Goal: Task Accomplishment & Management: Complete application form

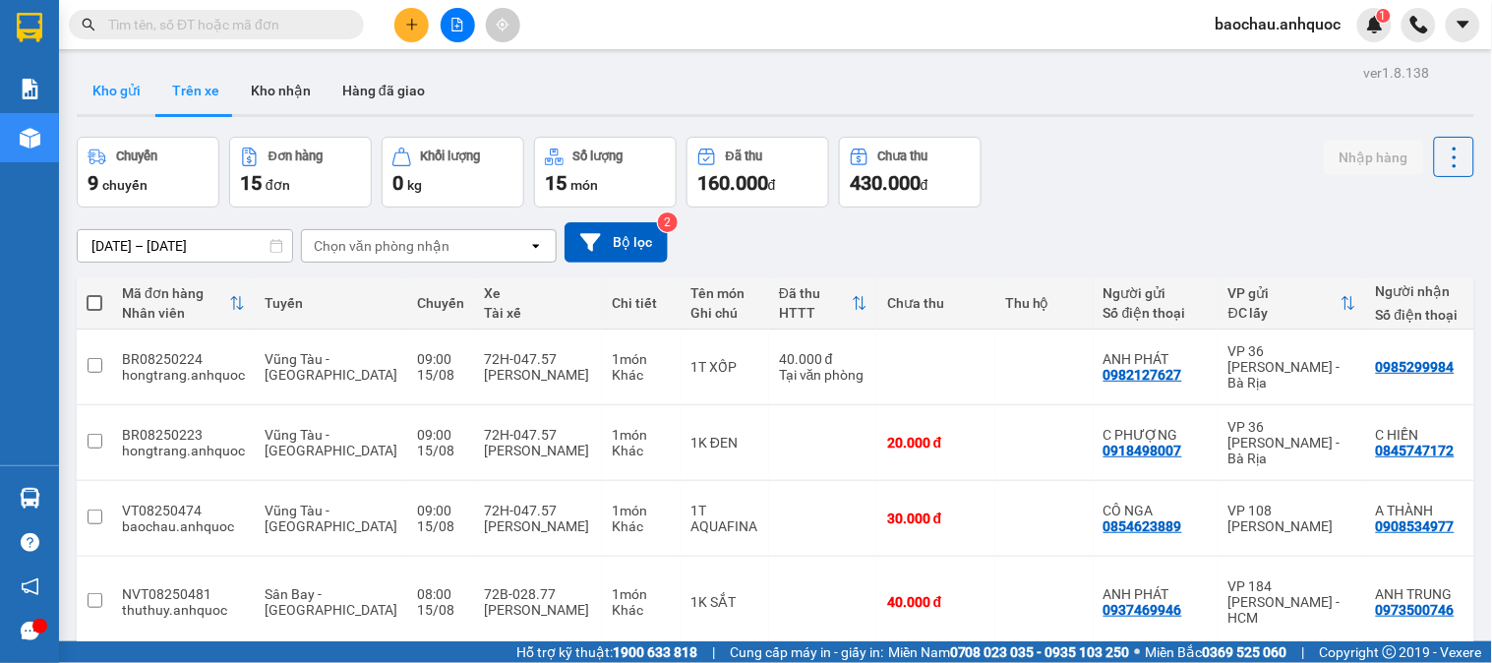
click at [131, 95] on button "Kho gửi" at bounding box center [117, 90] width 80 height 47
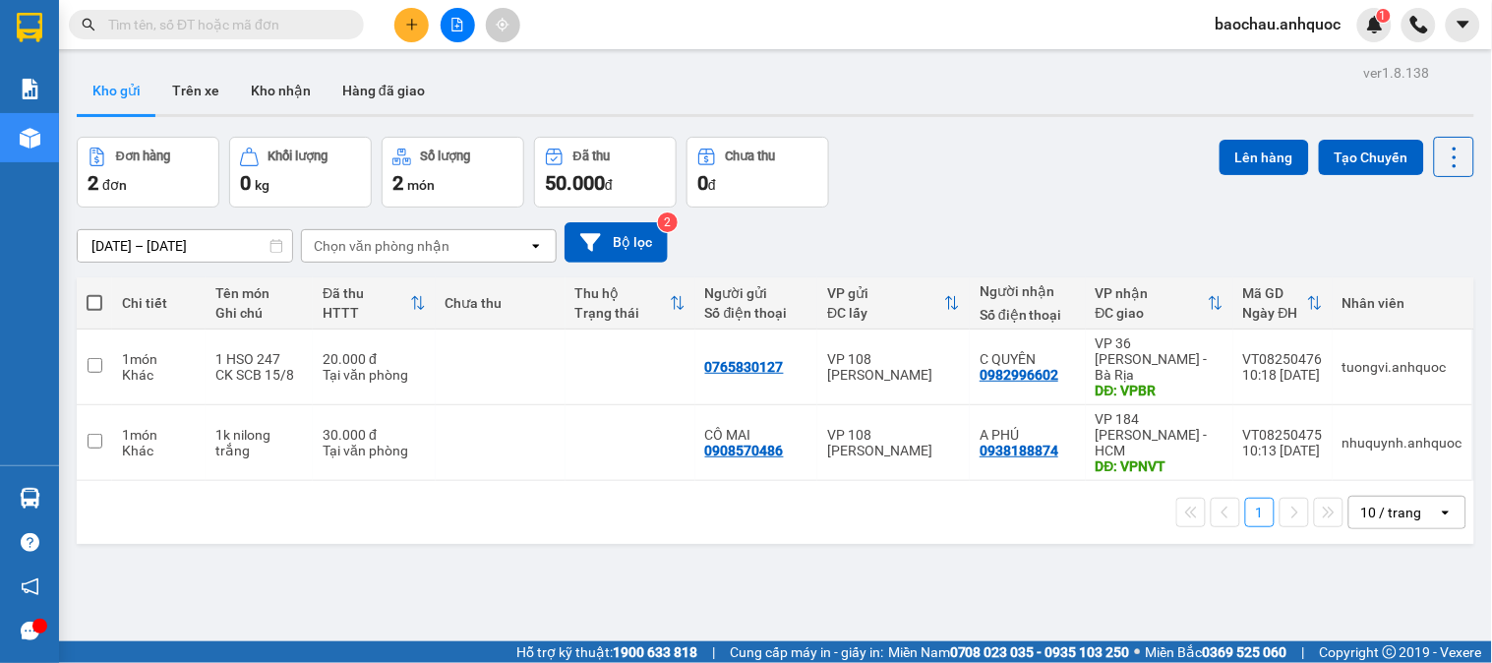
click at [174, 121] on div "ver 1.8.138 Kho gửi Trên xe Kho nhận Hàng đã giao Đơn hàng 2 đơn Khối lượng 0 k…" at bounding box center [775, 390] width 1413 height 663
click at [191, 94] on button "Trên xe" at bounding box center [195, 90] width 79 height 47
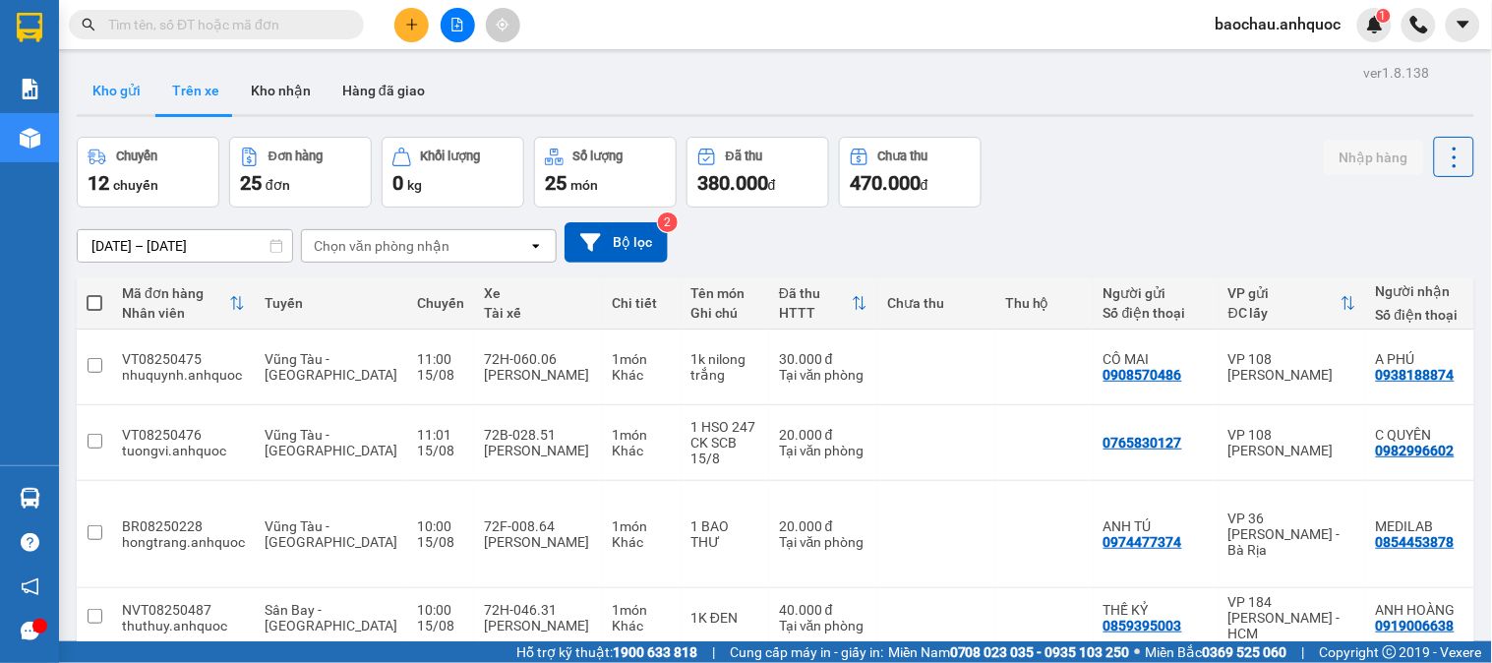
drag, startPoint x: 124, startPoint y: 98, endPoint x: 130, endPoint y: 111, distance: 14.1
click at [130, 103] on button "Kho gửi" at bounding box center [117, 90] width 80 height 47
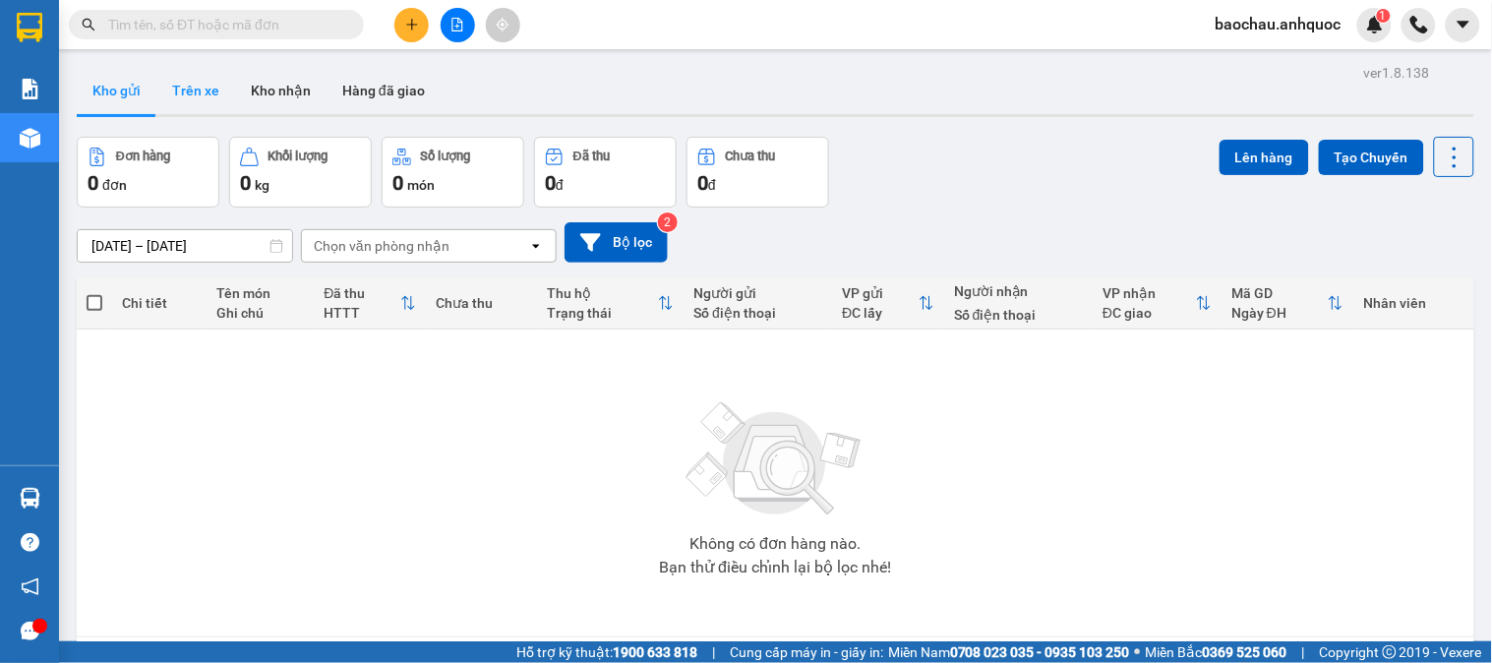
click at [204, 99] on button "Trên xe" at bounding box center [195, 90] width 79 height 47
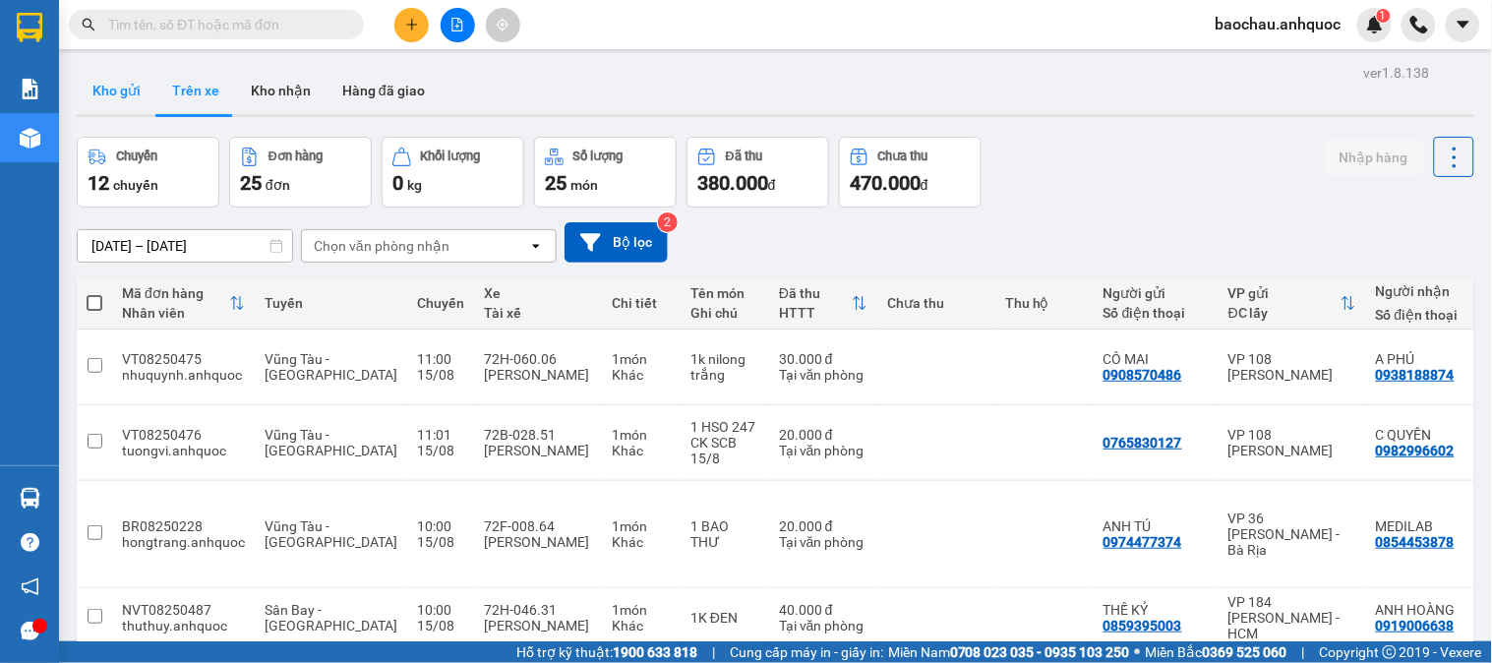
click at [132, 95] on button "Kho gửi" at bounding box center [117, 90] width 80 height 47
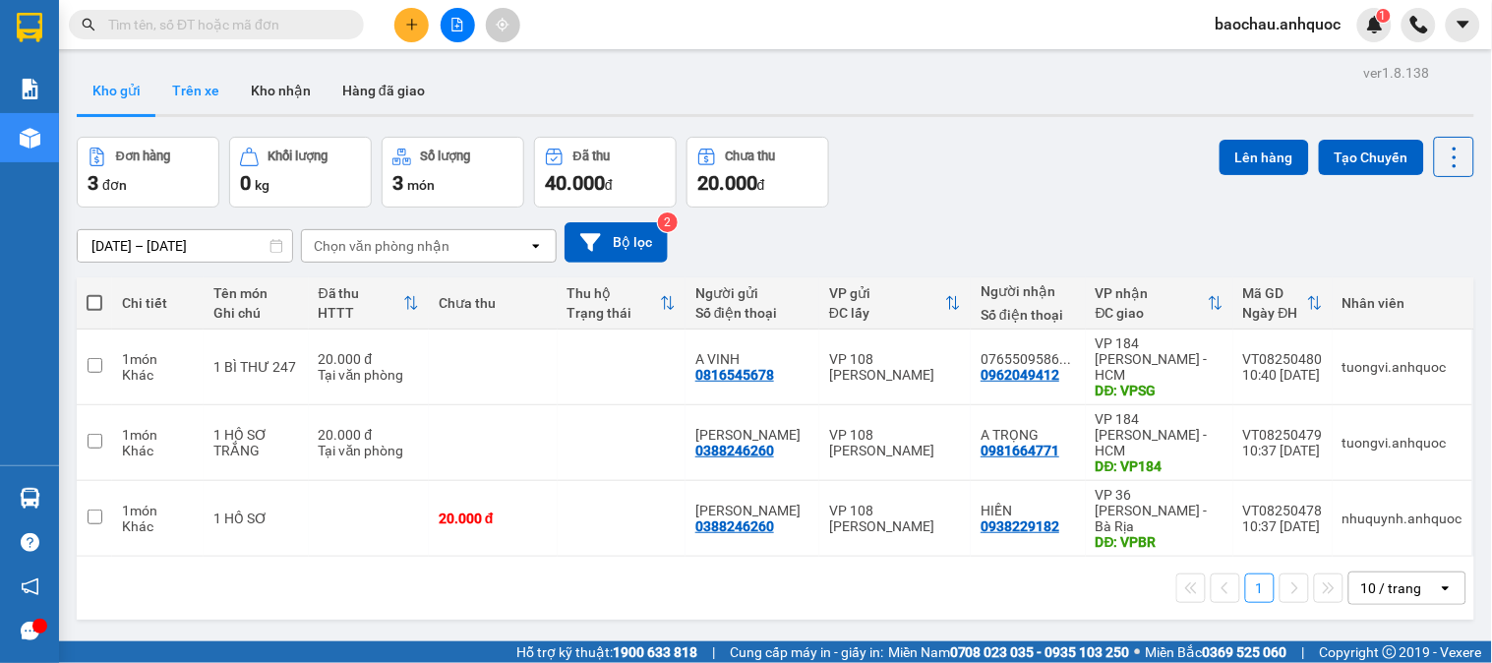
click at [165, 105] on button "Trên xe" at bounding box center [195, 90] width 79 height 47
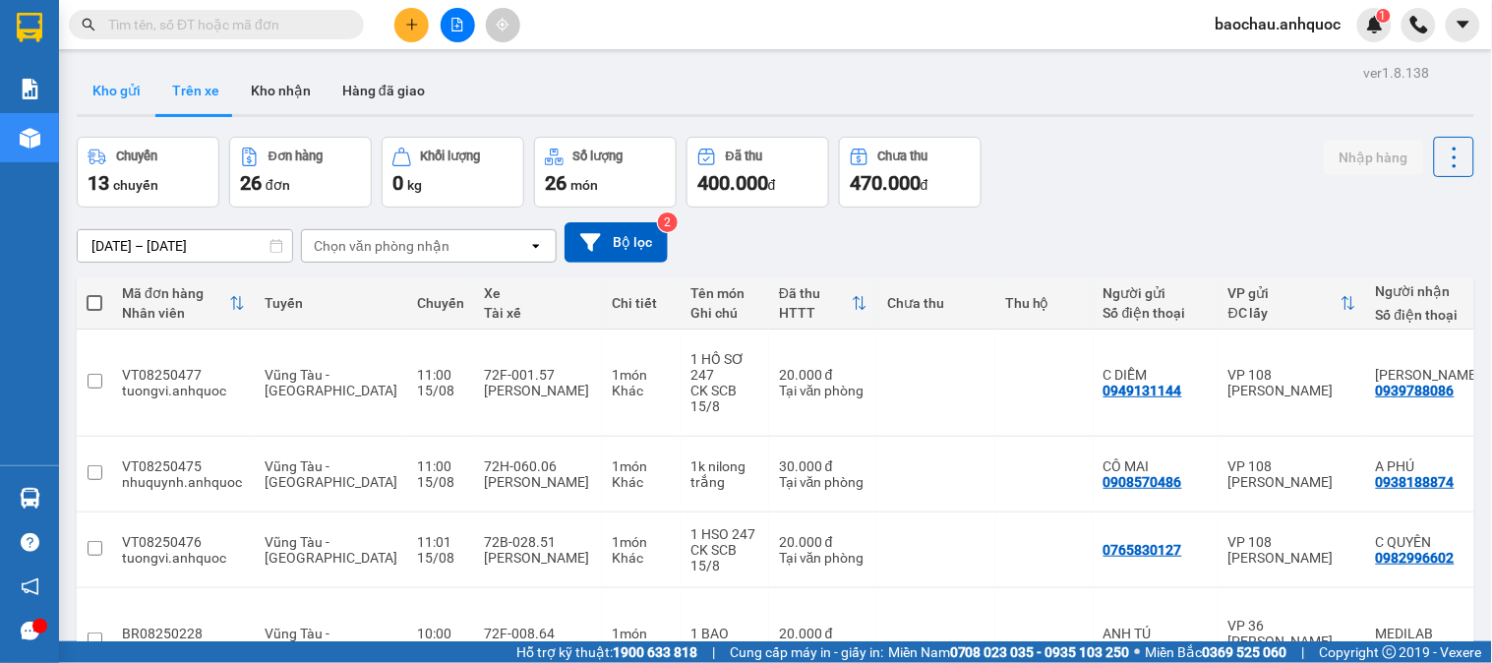
click at [108, 71] on button "Kho gửi" at bounding box center [117, 90] width 80 height 47
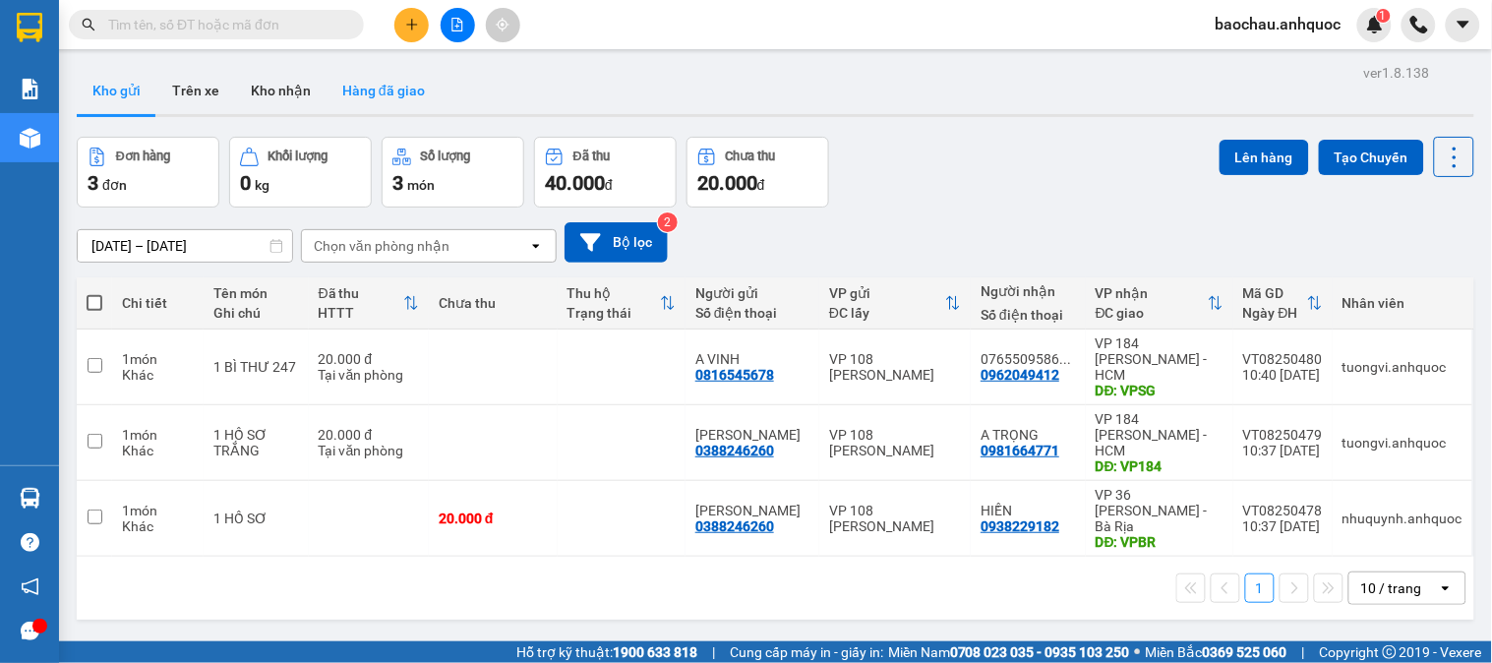
click at [366, 67] on button "Hàng đã giao" at bounding box center [383, 90] width 114 height 47
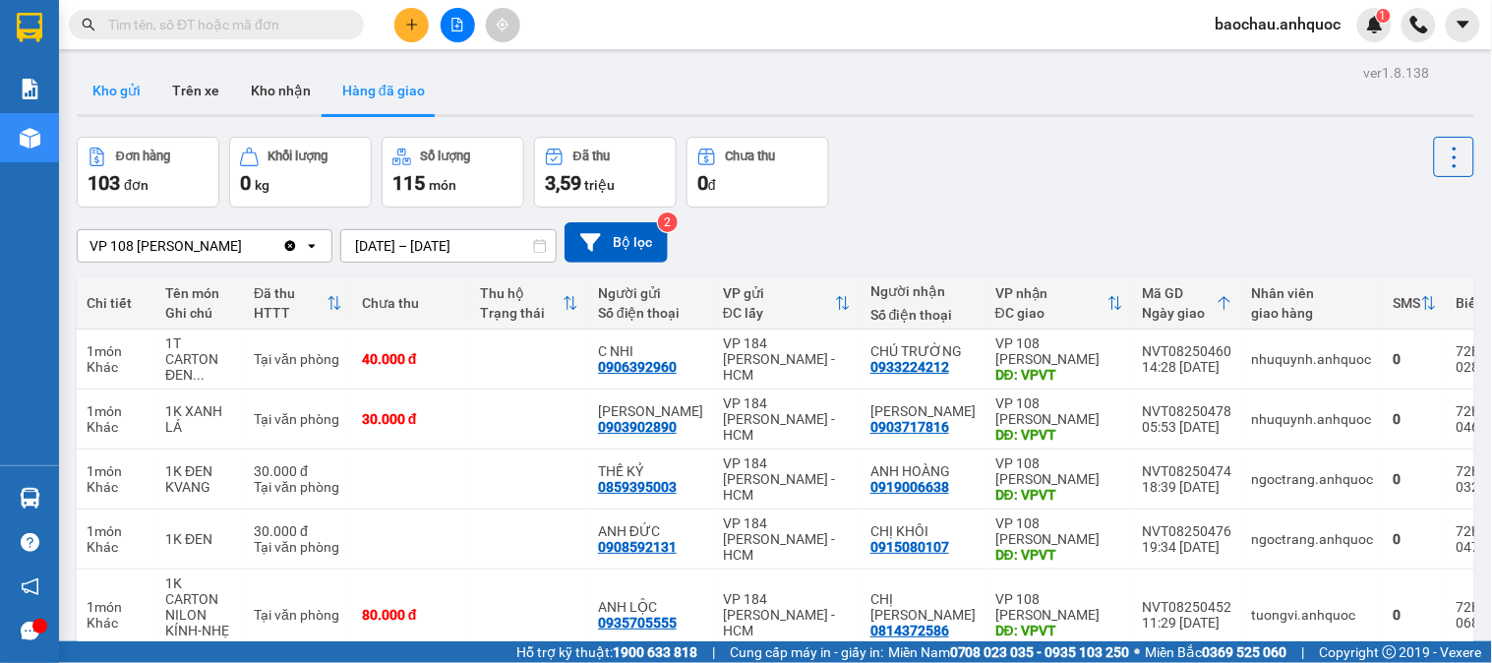
click at [131, 75] on button "Kho gửi" at bounding box center [117, 90] width 80 height 47
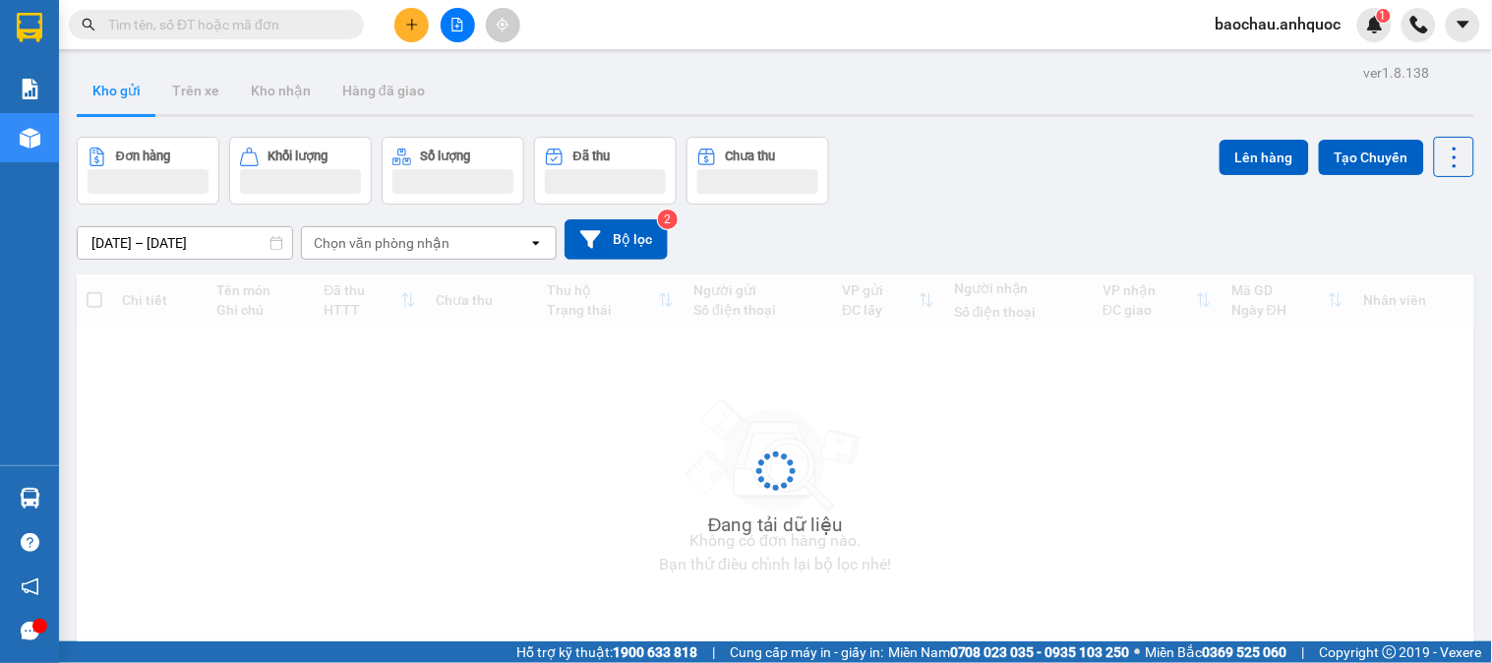
click at [133, 74] on button "Kho gửi" at bounding box center [117, 90] width 80 height 47
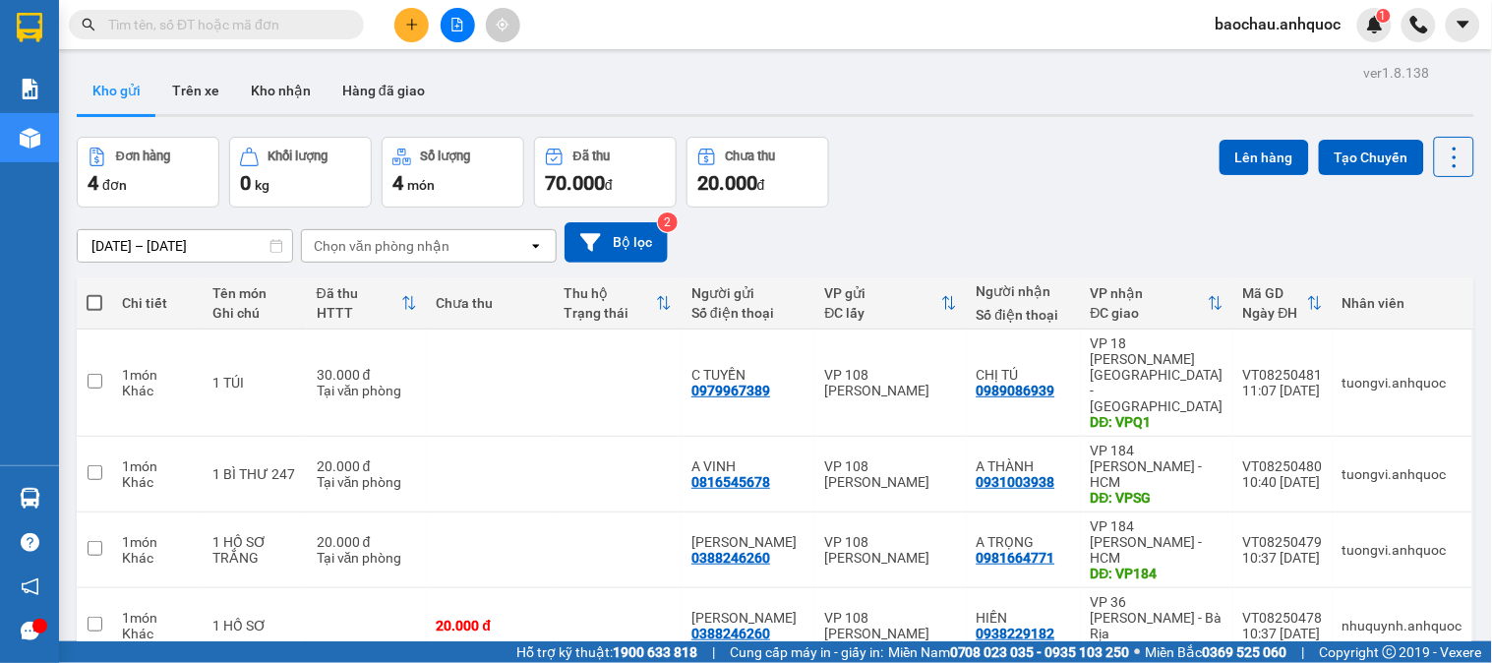
click at [410, 25] on icon "plus" at bounding box center [411, 24] width 11 height 1
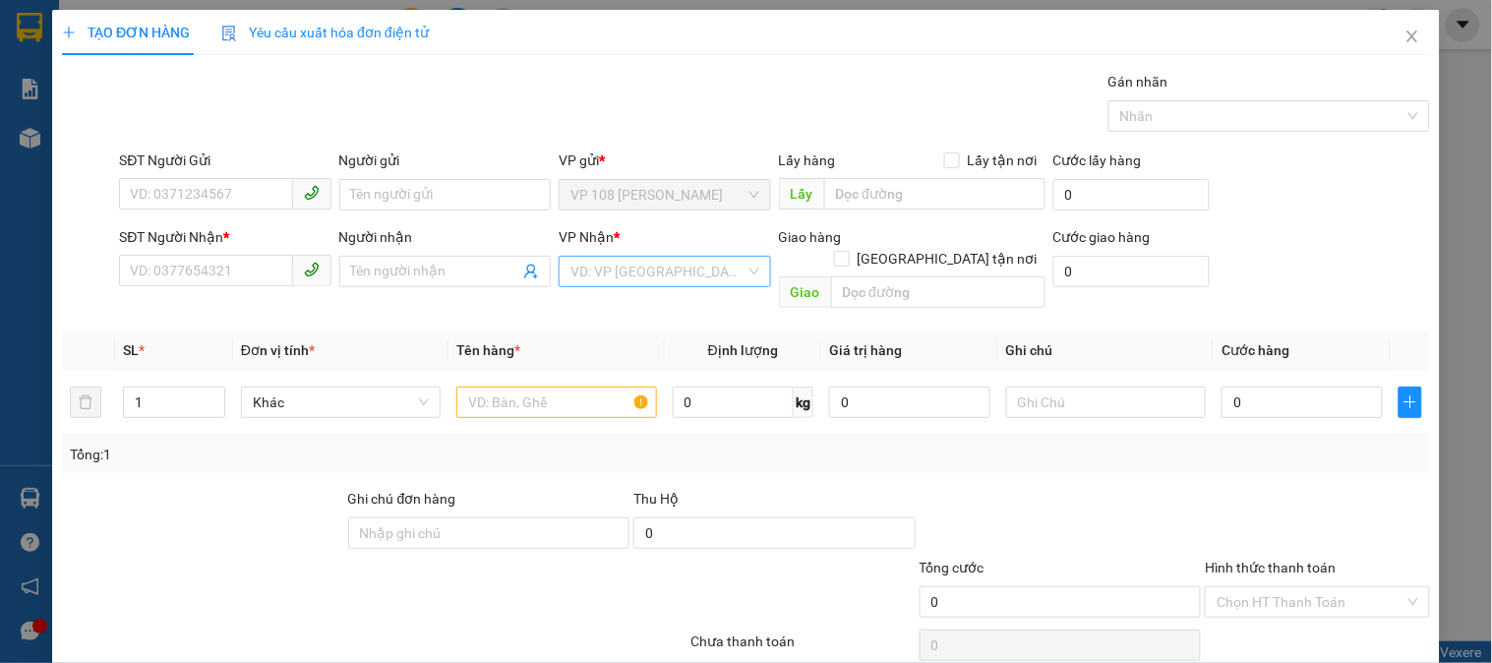
click at [642, 280] on input "search" at bounding box center [657, 271] width 174 height 29
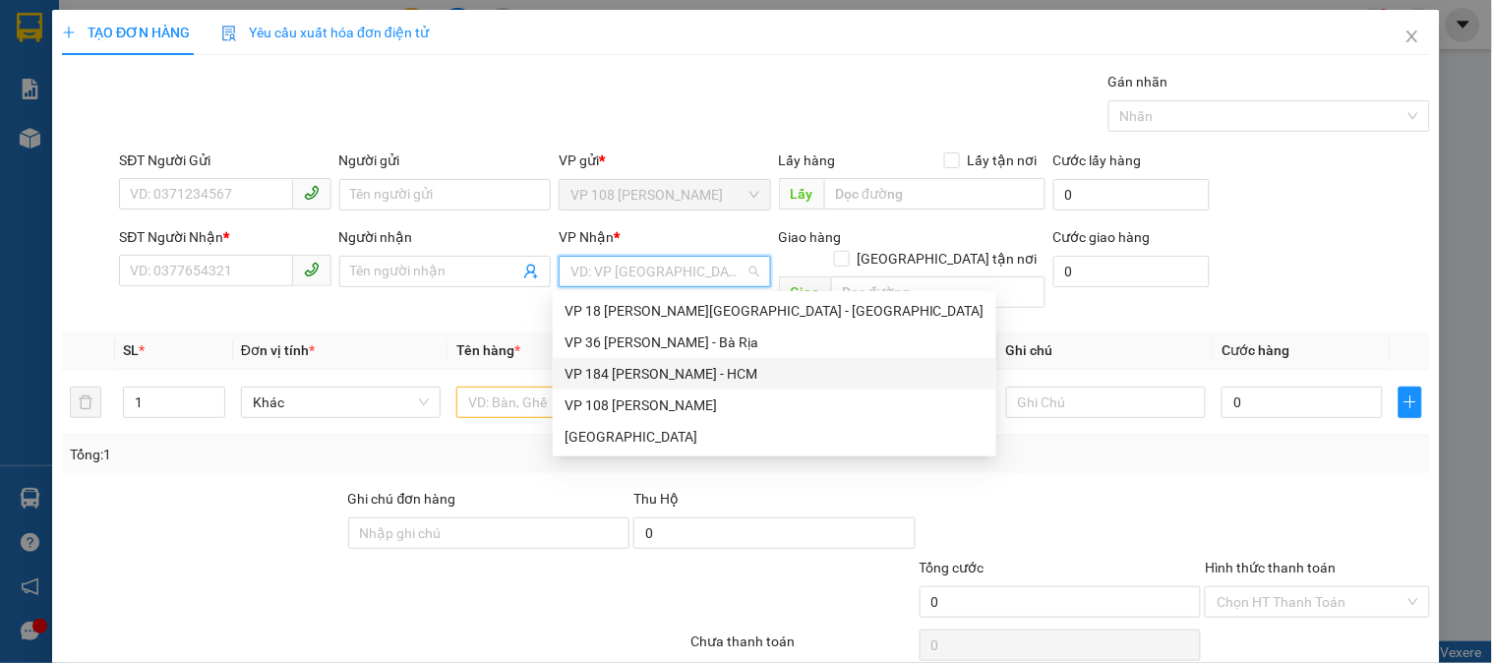
click at [689, 377] on div "VP 184 [PERSON_NAME] - HCM" at bounding box center [774, 374] width 420 height 22
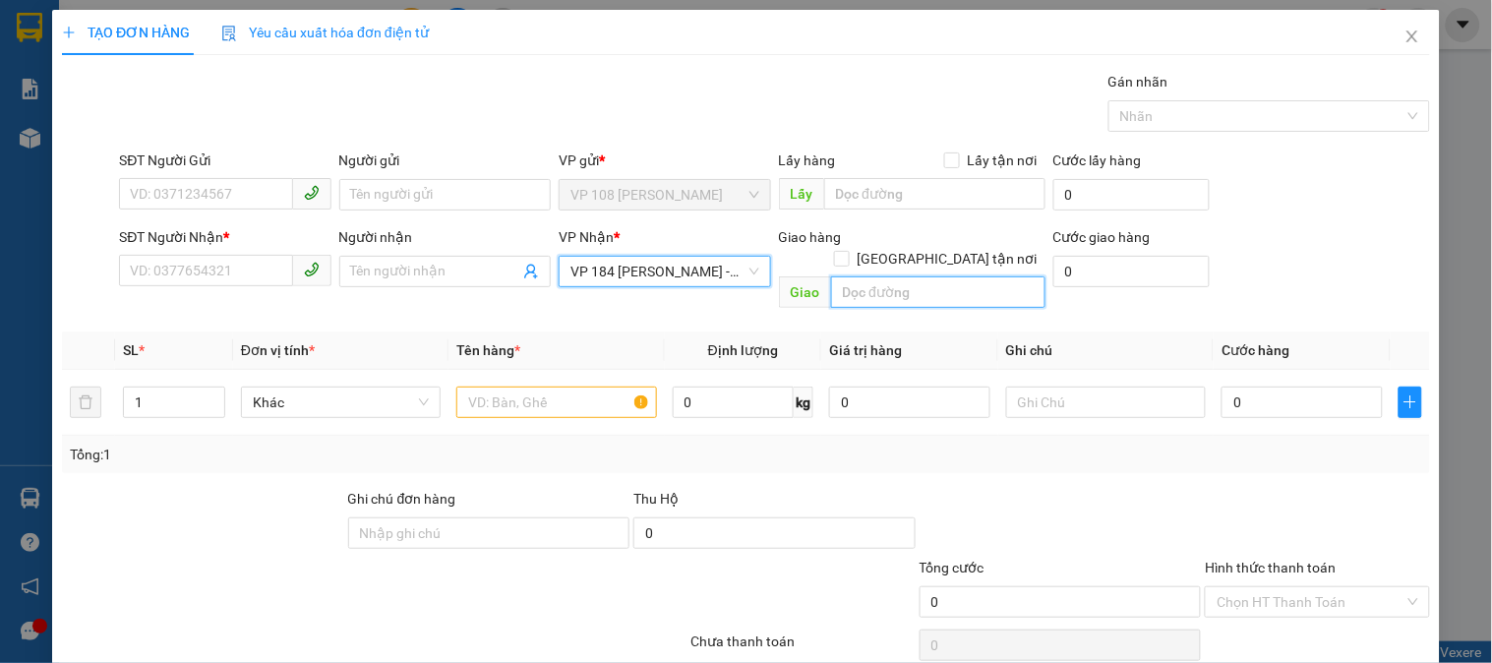
click at [876, 276] on input "text" at bounding box center [938, 291] width 214 height 31
type input "VPNVT"
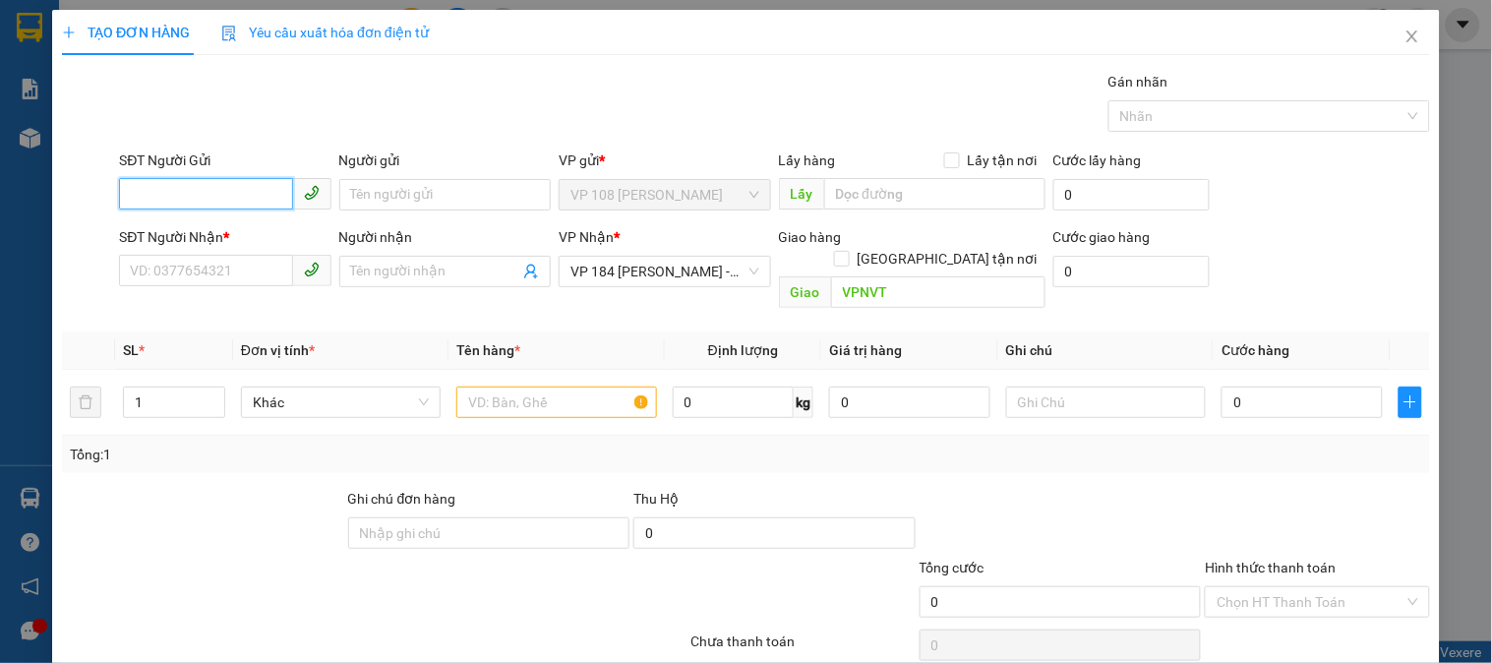
click at [246, 193] on input "SĐT Người Gửi" at bounding box center [205, 193] width 173 height 31
type input "0909238972"
click at [253, 230] on div "0909238972 - C NGÂN" at bounding box center [223, 234] width 186 height 22
type input "C NGÂN"
type input "30.000"
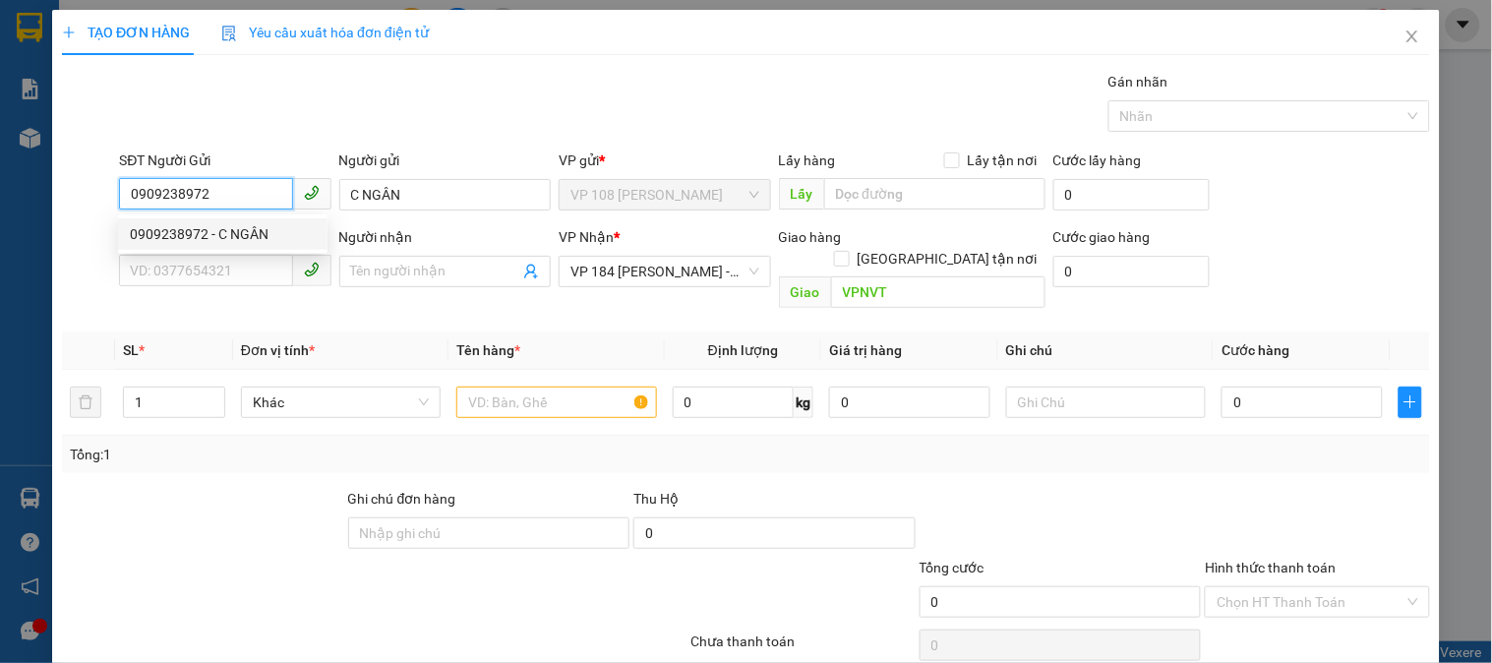
type input "30.000"
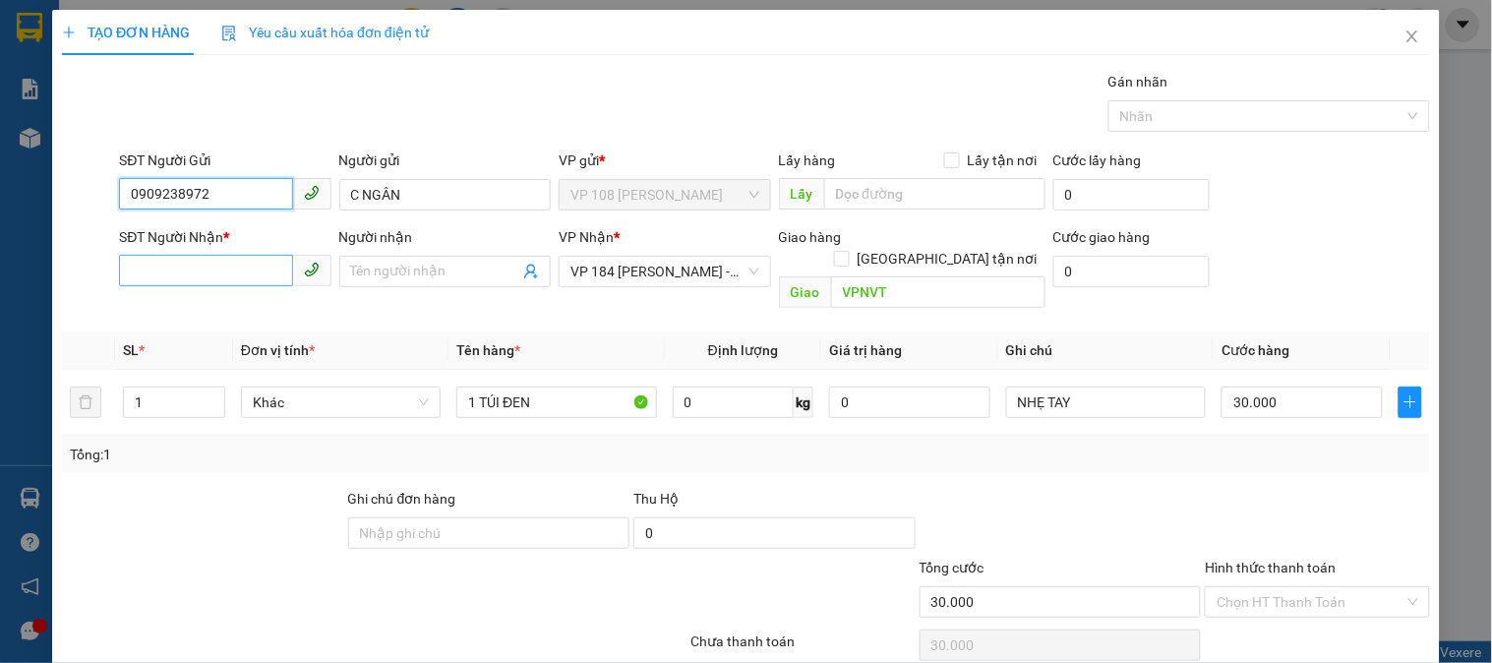
type input "0909238972"
click at [224, 271] on input "SĐT Người Nhận *" at bounding box center [205, 270] width 173 height 31
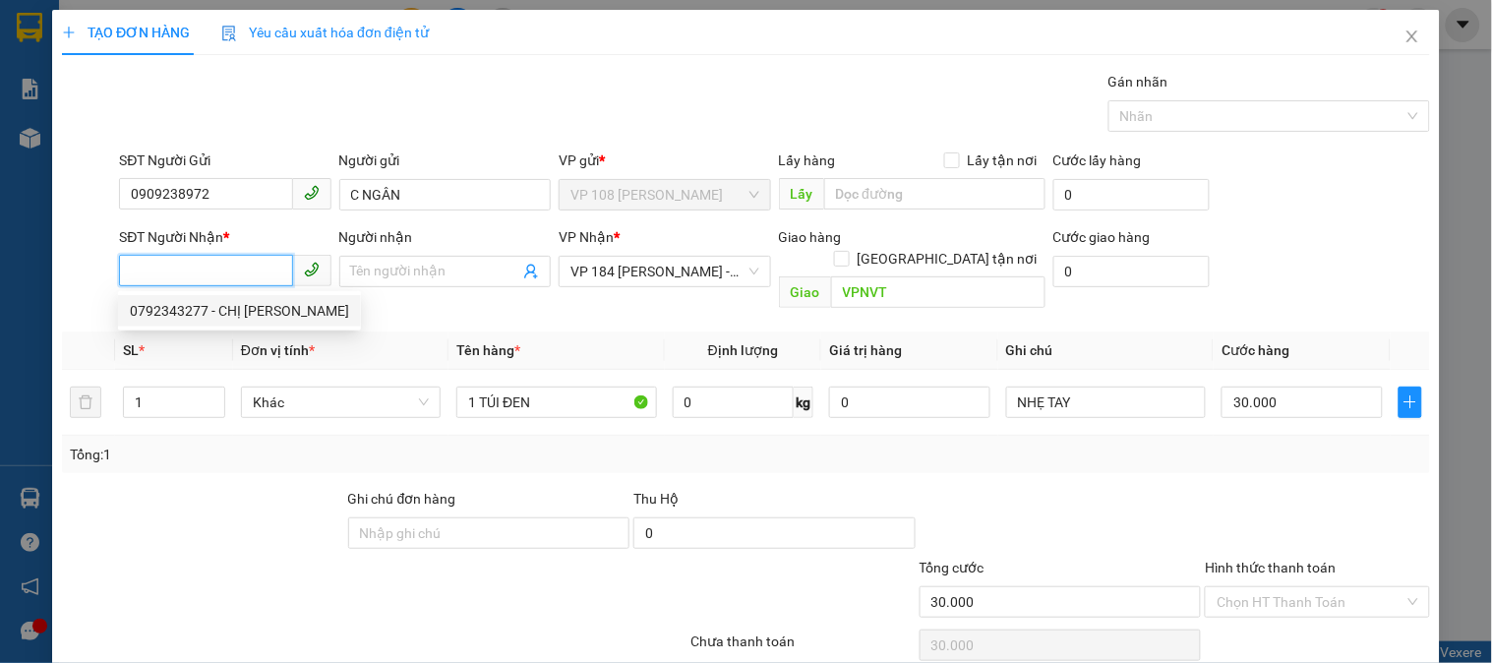
click at [222, 310] on div "0792343277 - CHỊ [PERSON_NAME]" at bounding box center [239, 311] width 219 height 22
type input "0792343277"
type input "CHỊ [PERSON_NAME]"
type input "VP184"
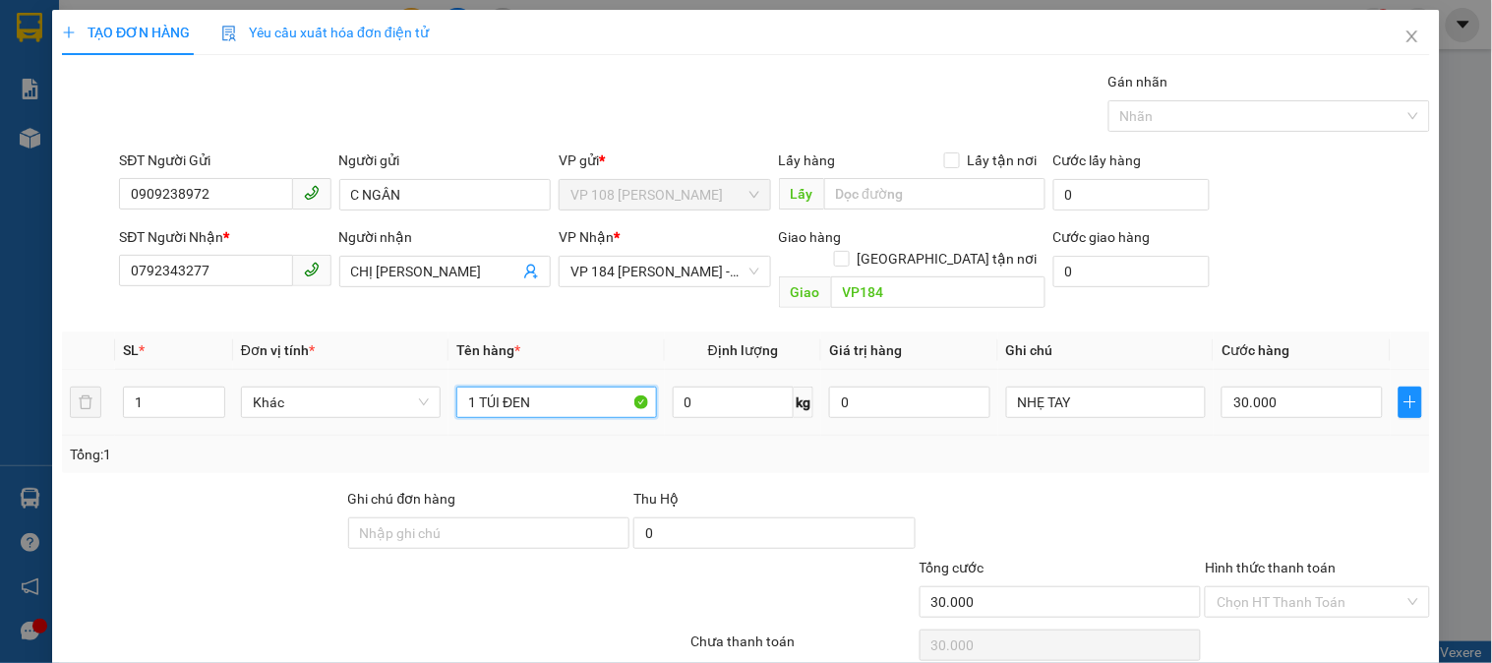
click at [576, 386] on input "1 TÚI ĐEN" at bounding box center [556, 401] width 200 height 31
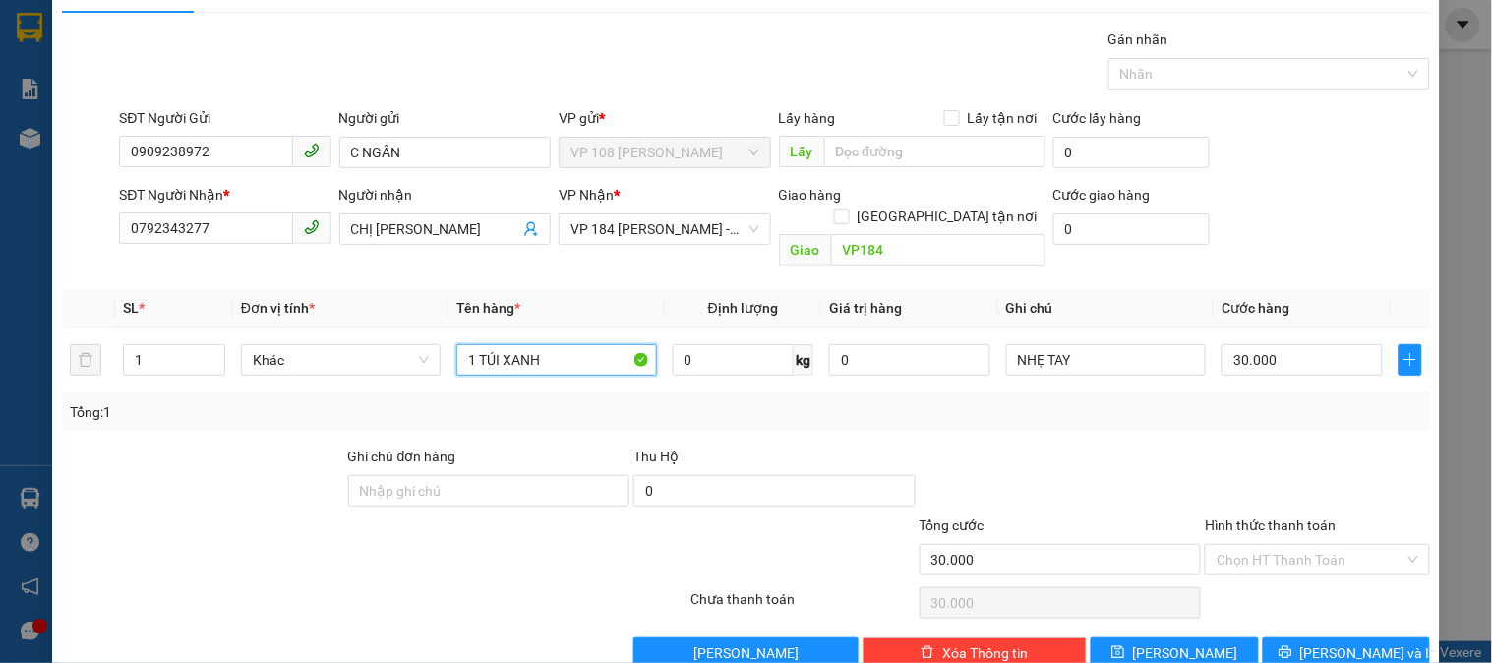
scroll to position [64, 0]
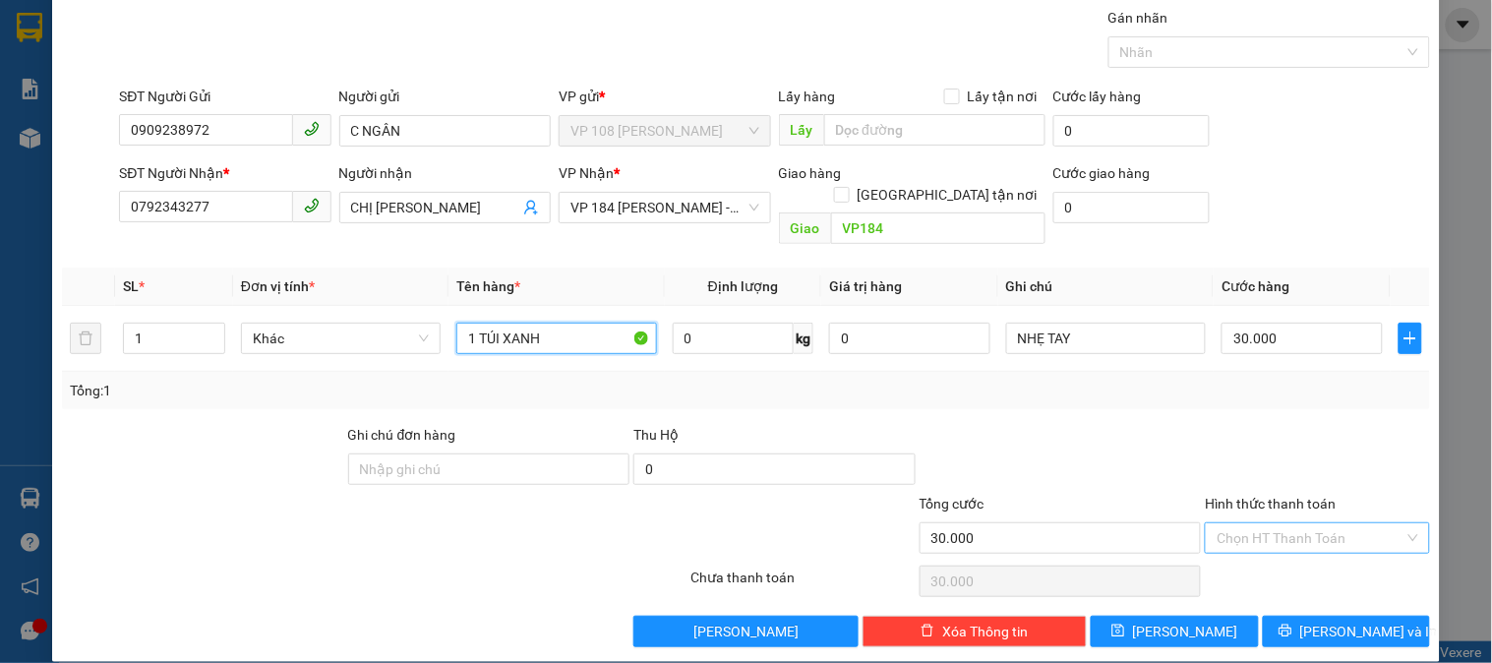
type input "1 TÚI XANH"
click at [1249, 523] on input "Hình thức thanh toán" at bounding box center [1309, 537] width 187 height 29
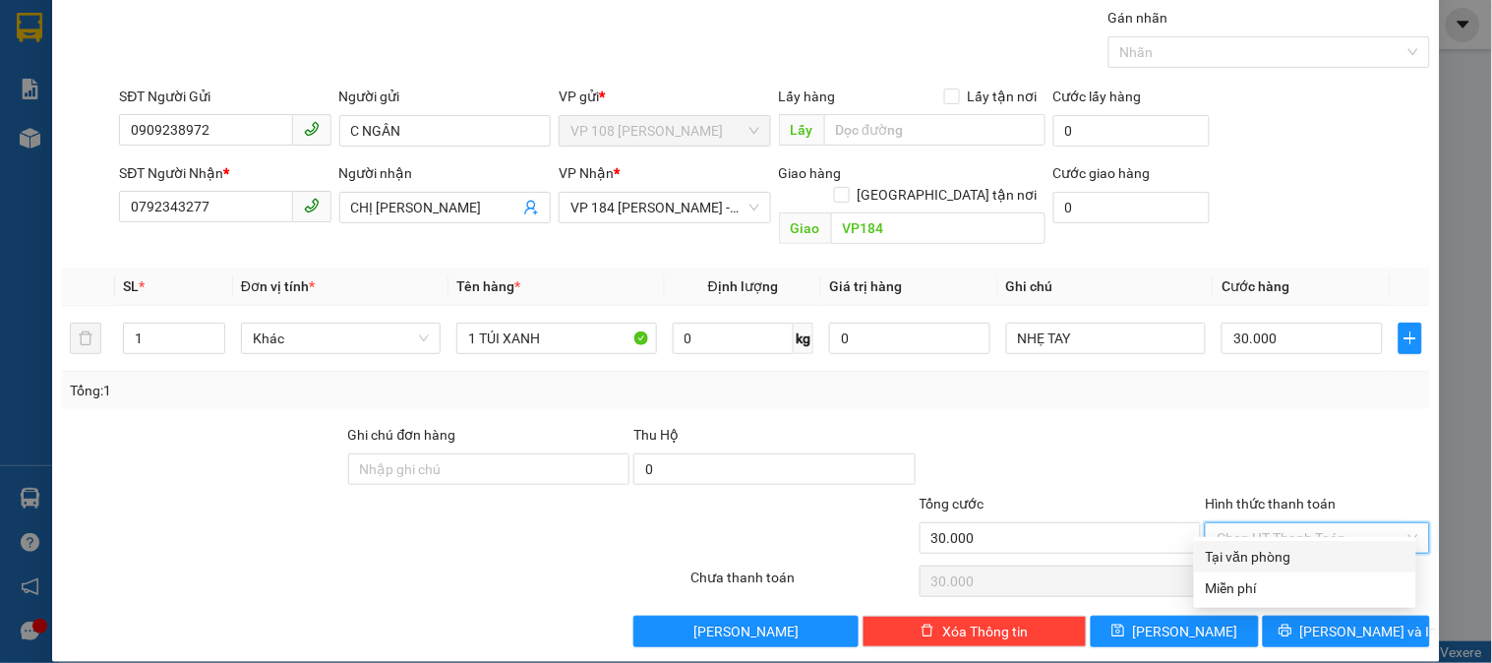
click at [1272, 547] on div "Tại văn phòng" at bounding box center [1305, 557] width 199 height 22
type input "0"
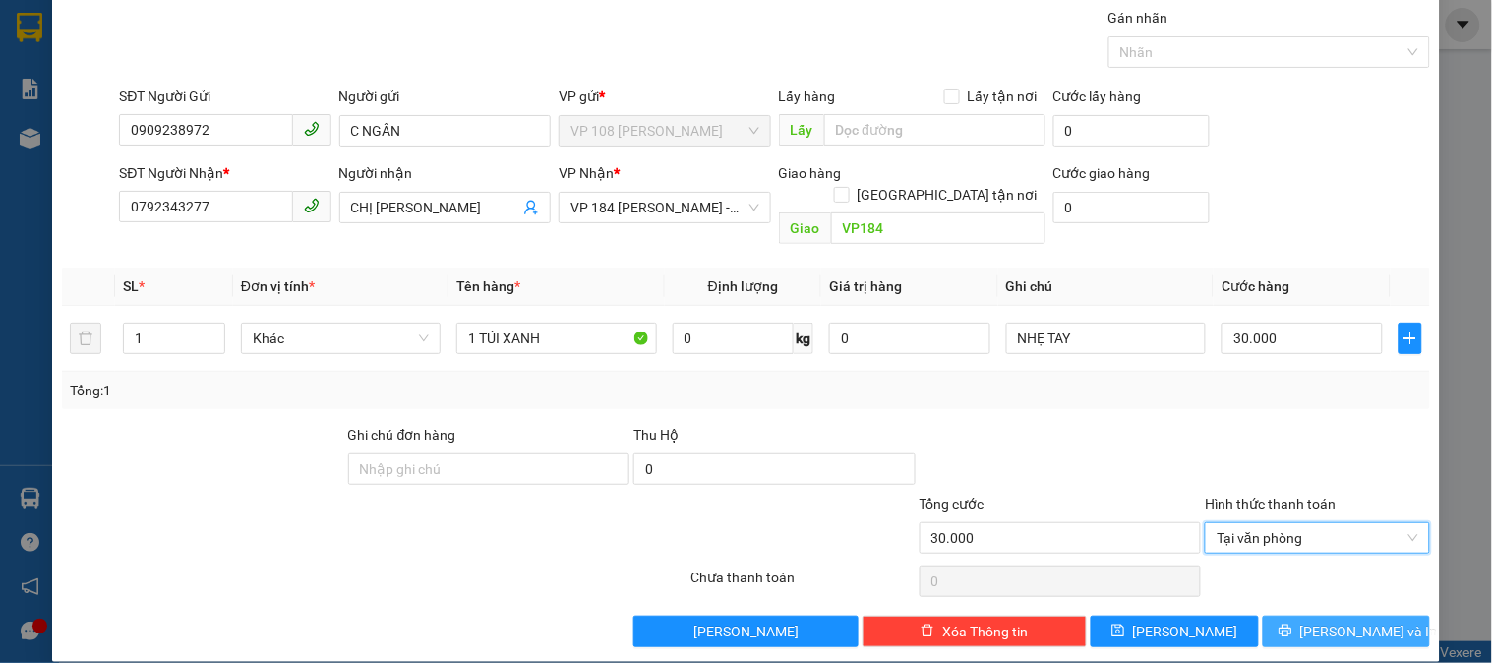
click at [1320, 616] on button "[PERSON_NAME] và In" at bounding box center [1346, 631] width 167 height 31
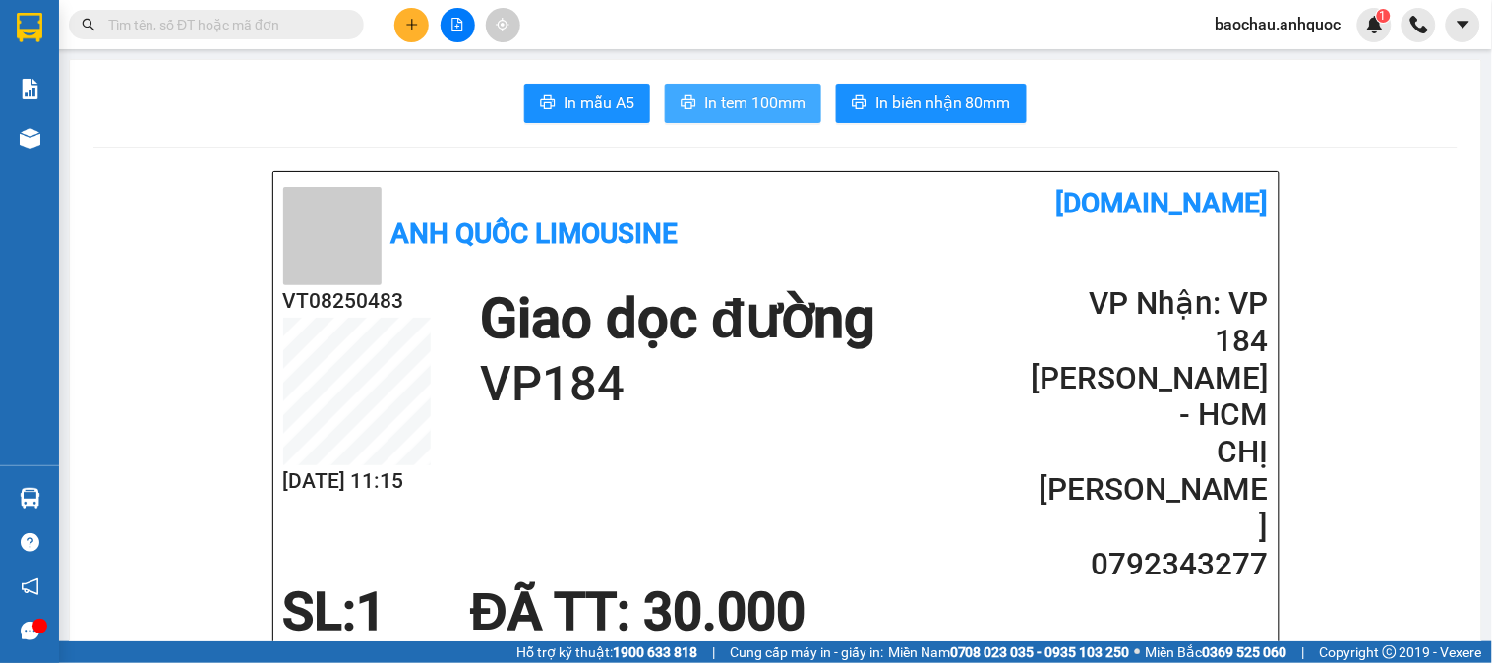
click at [799, 104] on button "In tem 100mm" at bounding box center [743, 103] width 156 height 39
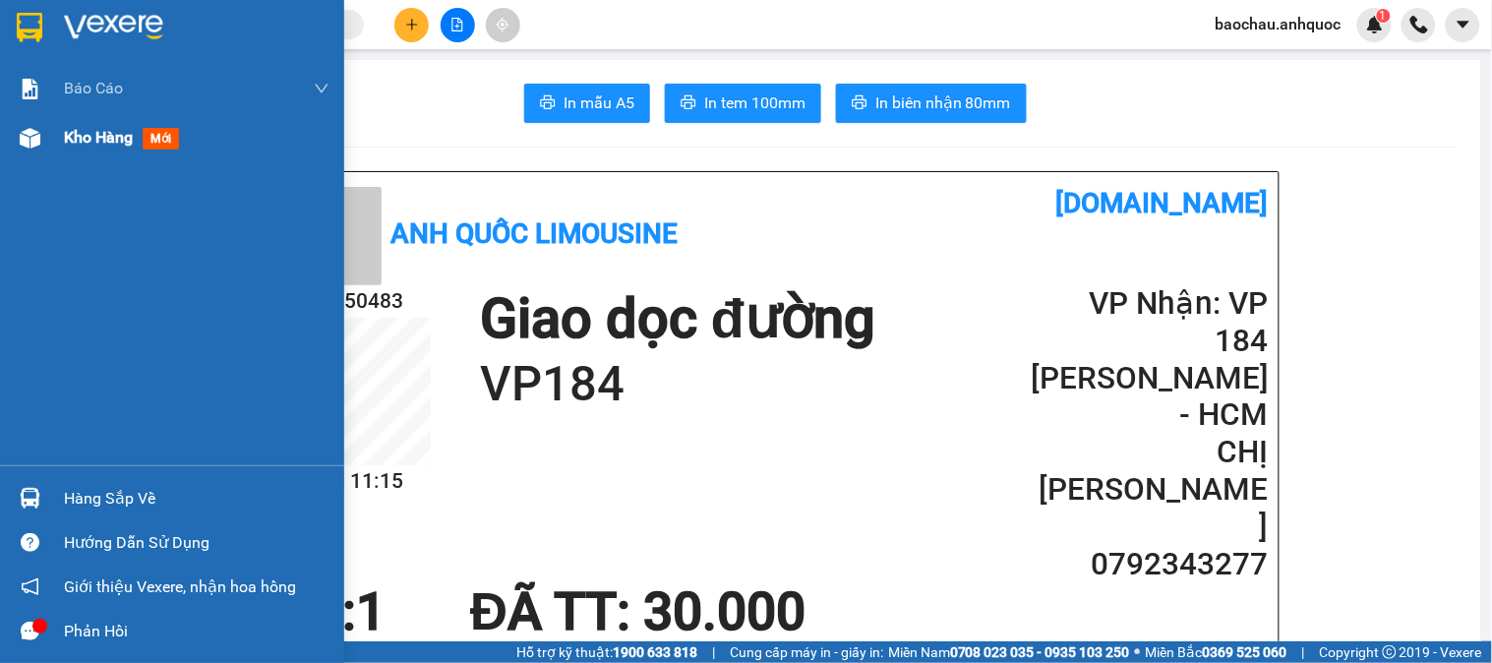
click at [88, 122] on div "Kho hàng mới" at bounding box center [196, 137] width 265 height 49
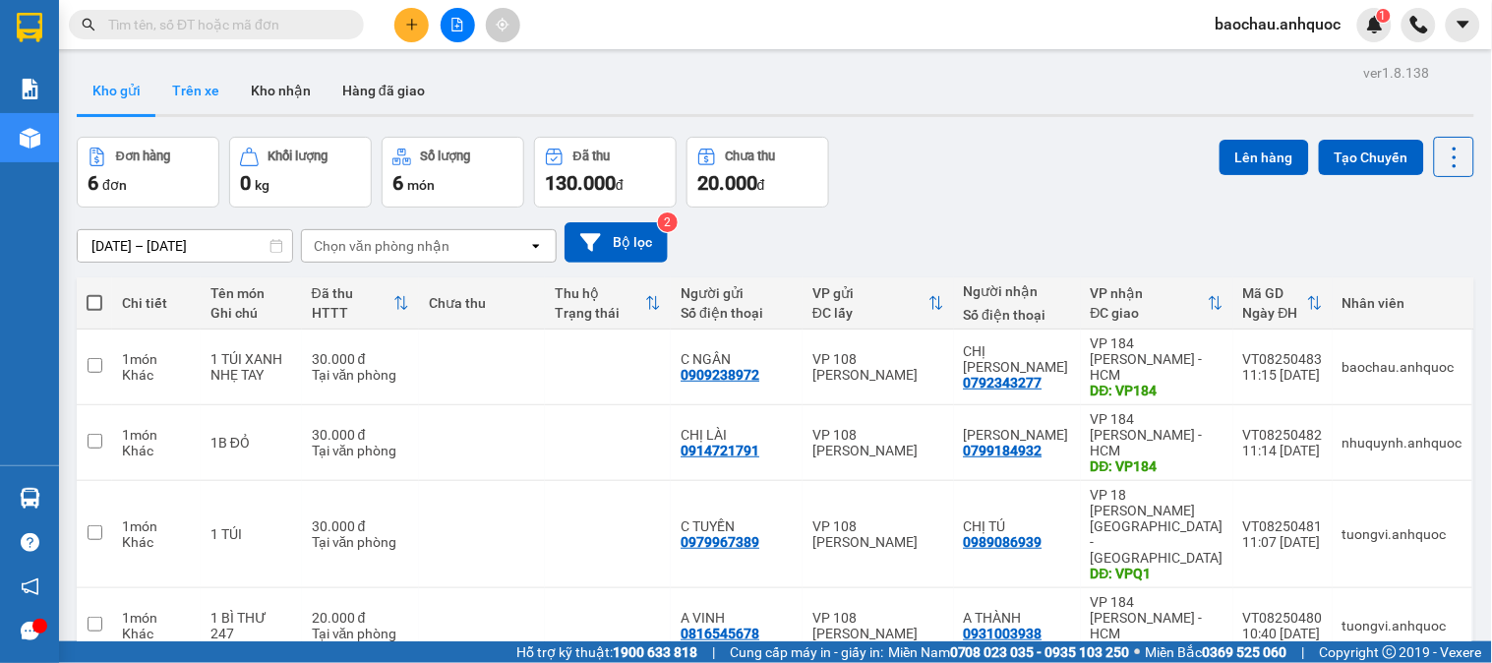
click at [175, 95] on button "Trên xe" at bounding box center [195, 90] width 79 height 47
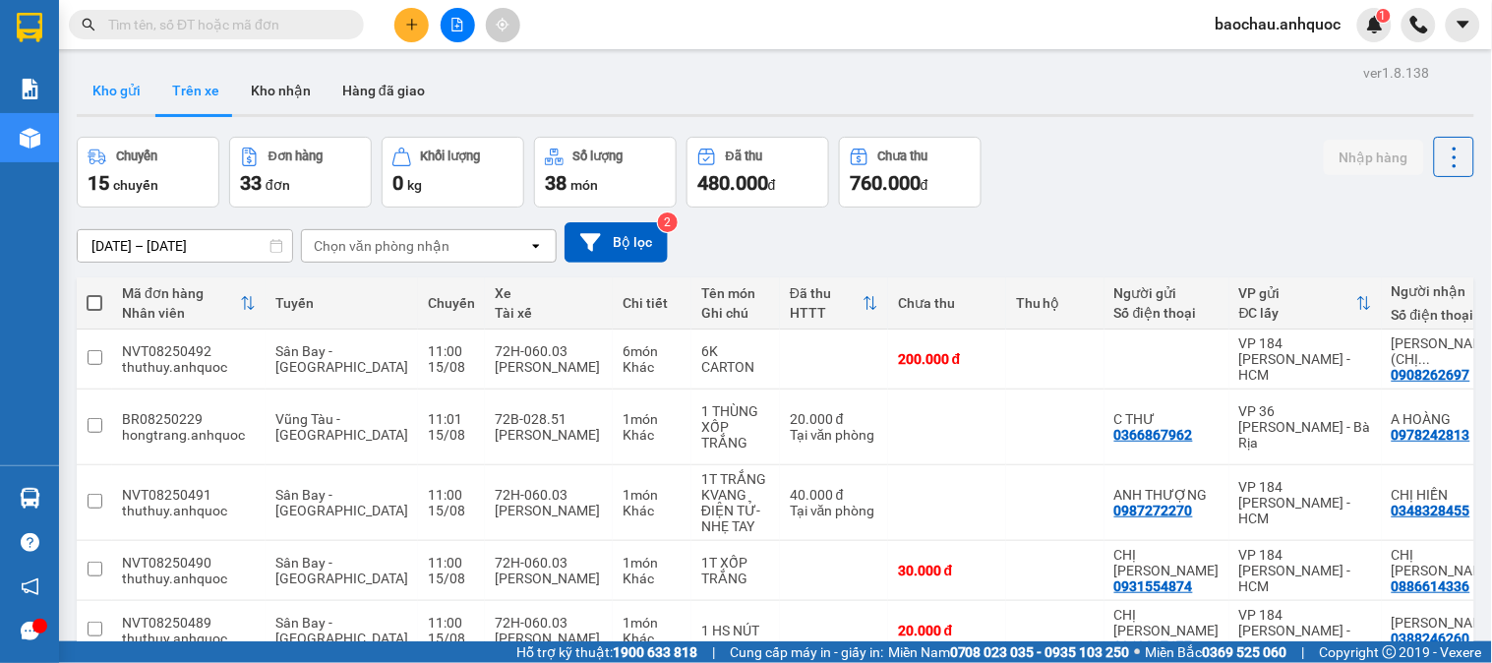
click at [134, 87] on button "Kho gửi" at bounding box center [117, 90] width 80 height 47
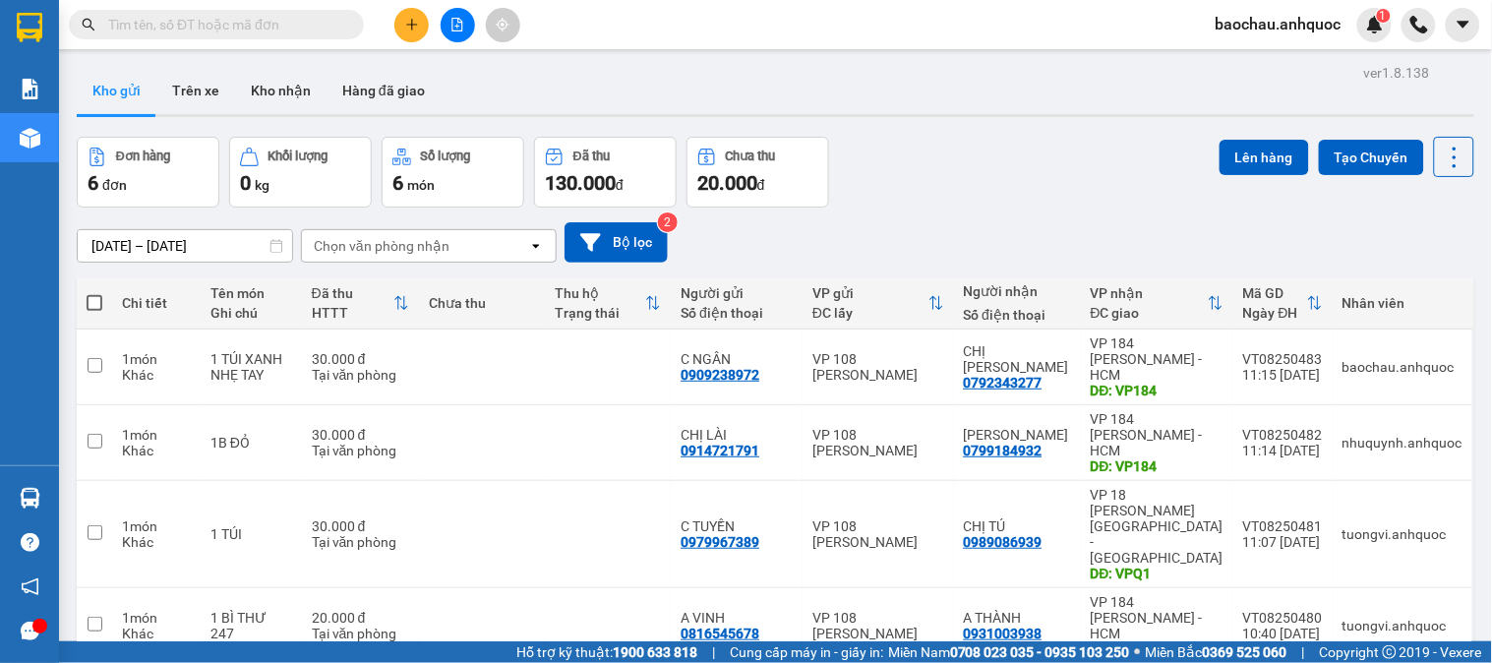
click at [211, 33] on input "text" at bounding box center [224, 25] width 232 height 22
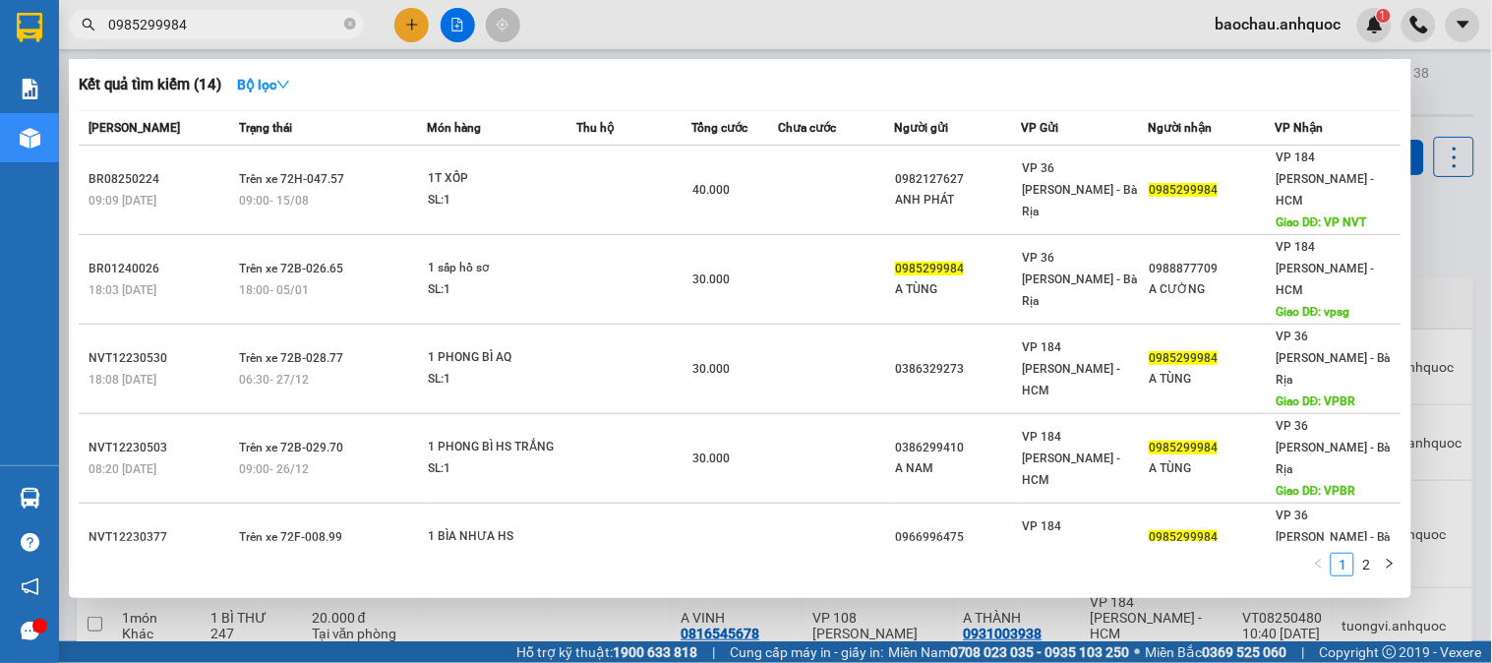
type input "0985299984"
click at [767, 28] on div at bounding box center [746, 331] width 1492 height 663
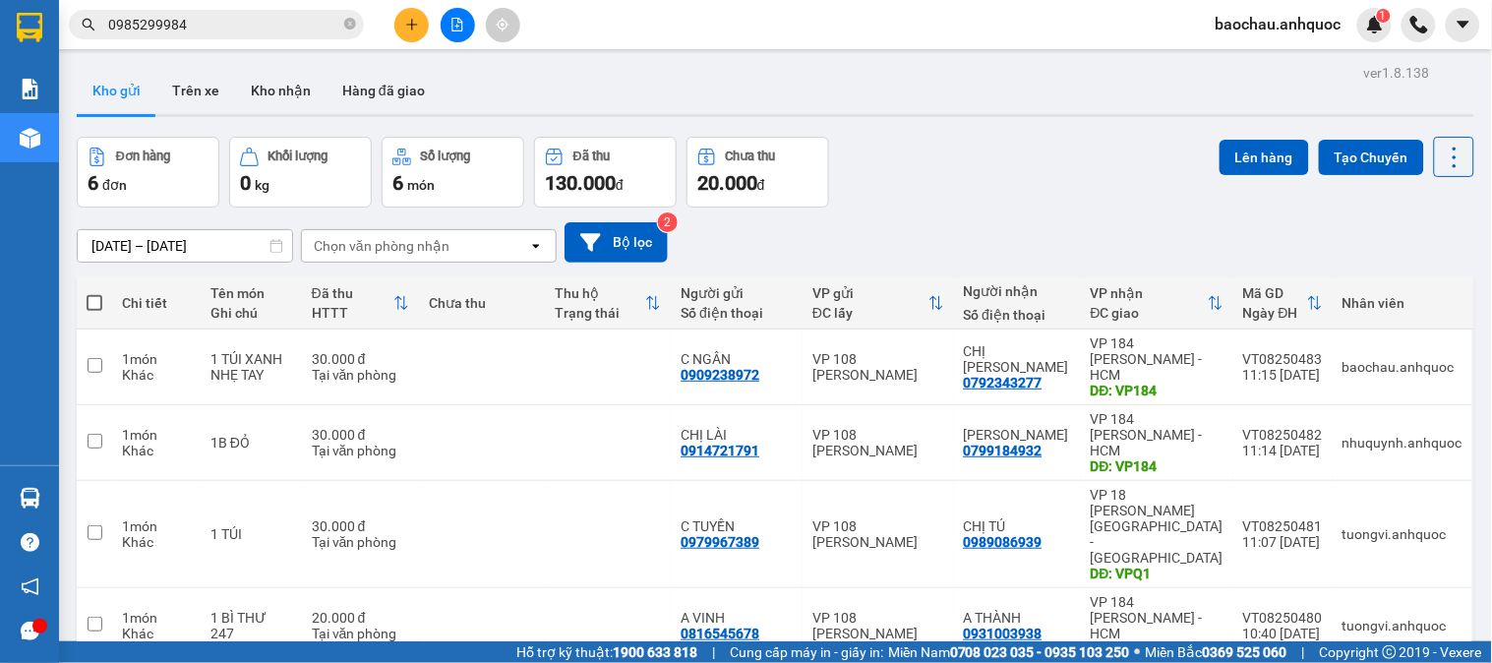
click at [406, 24] on icon "plus" at bounding box center [412, 25] width 14 height 14
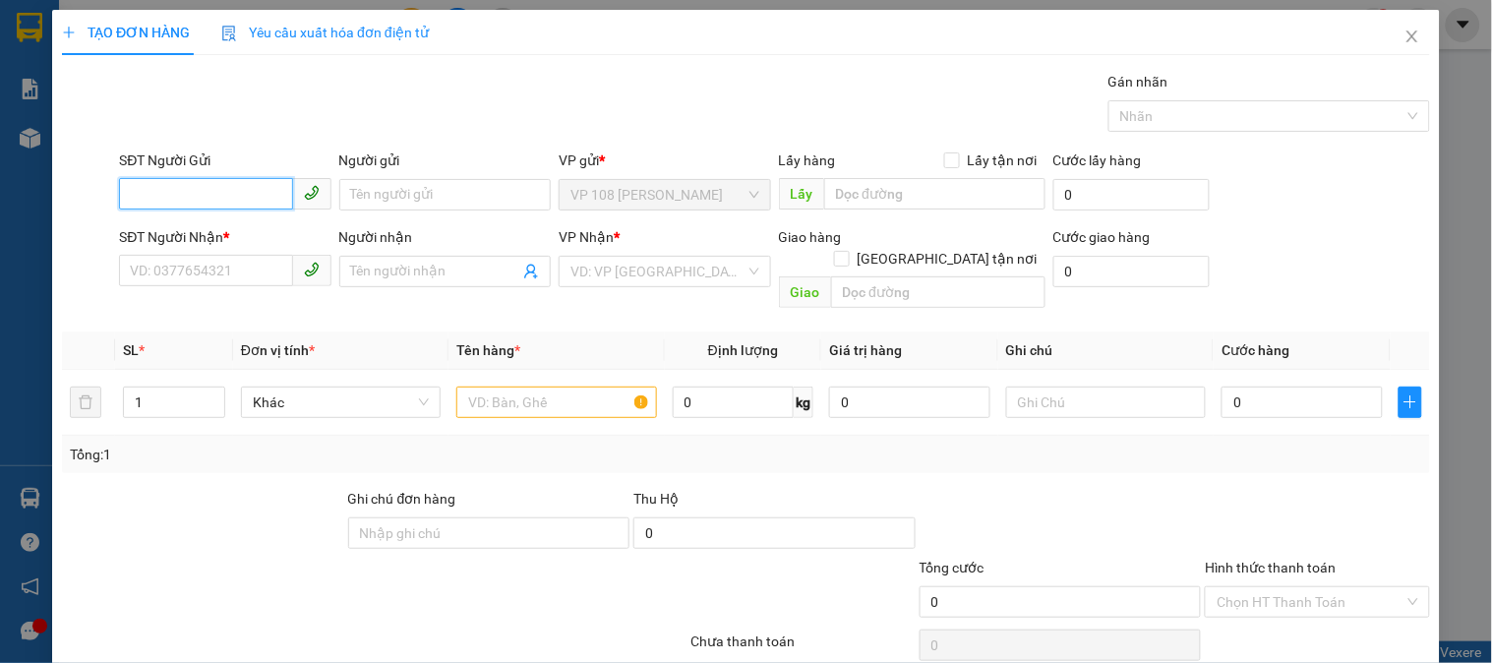
type input "0"
click at [1387, 27] on span "Close" at bounding box center [1412, 37] width 55 height 55
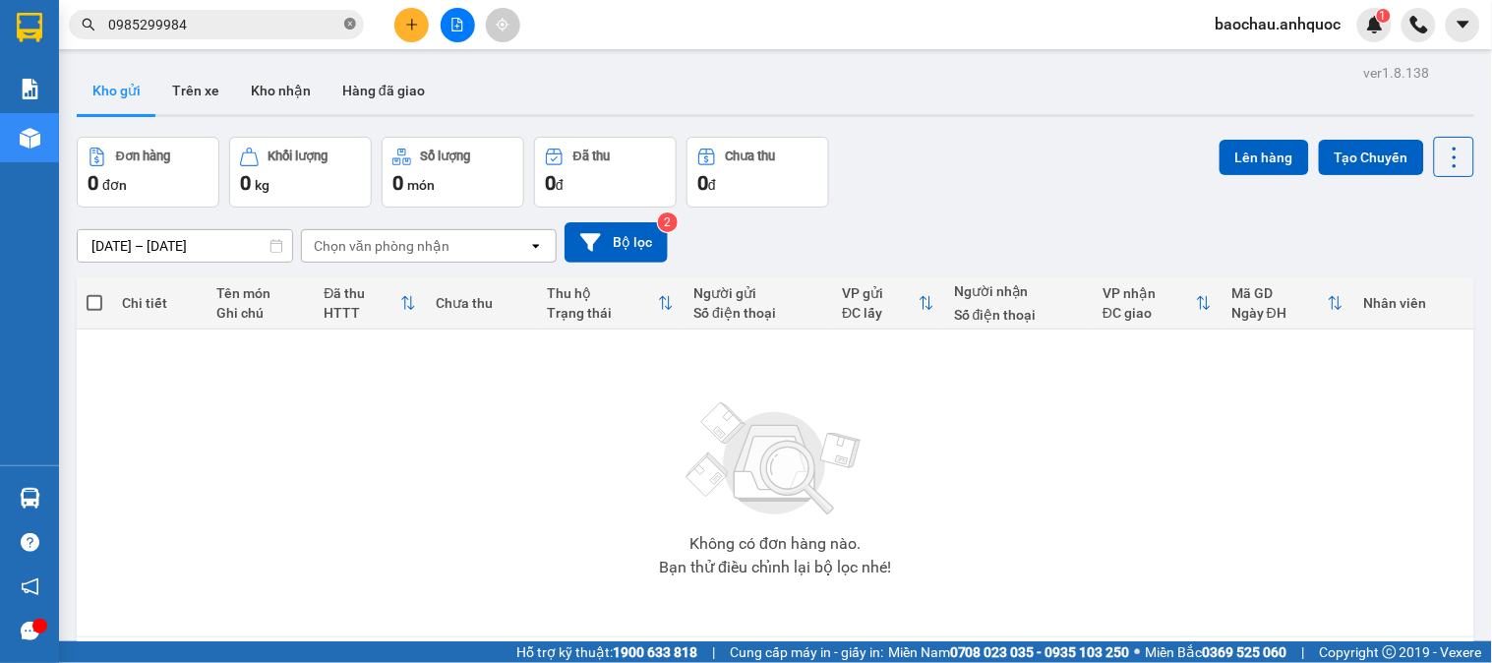
click at [354, 18] on icon "close-circle" at bounding box center [350, 24] width 12 height 12
click at [195, 91] on button "Trên xe" at bounding box center [195, 90] width 79 height 47
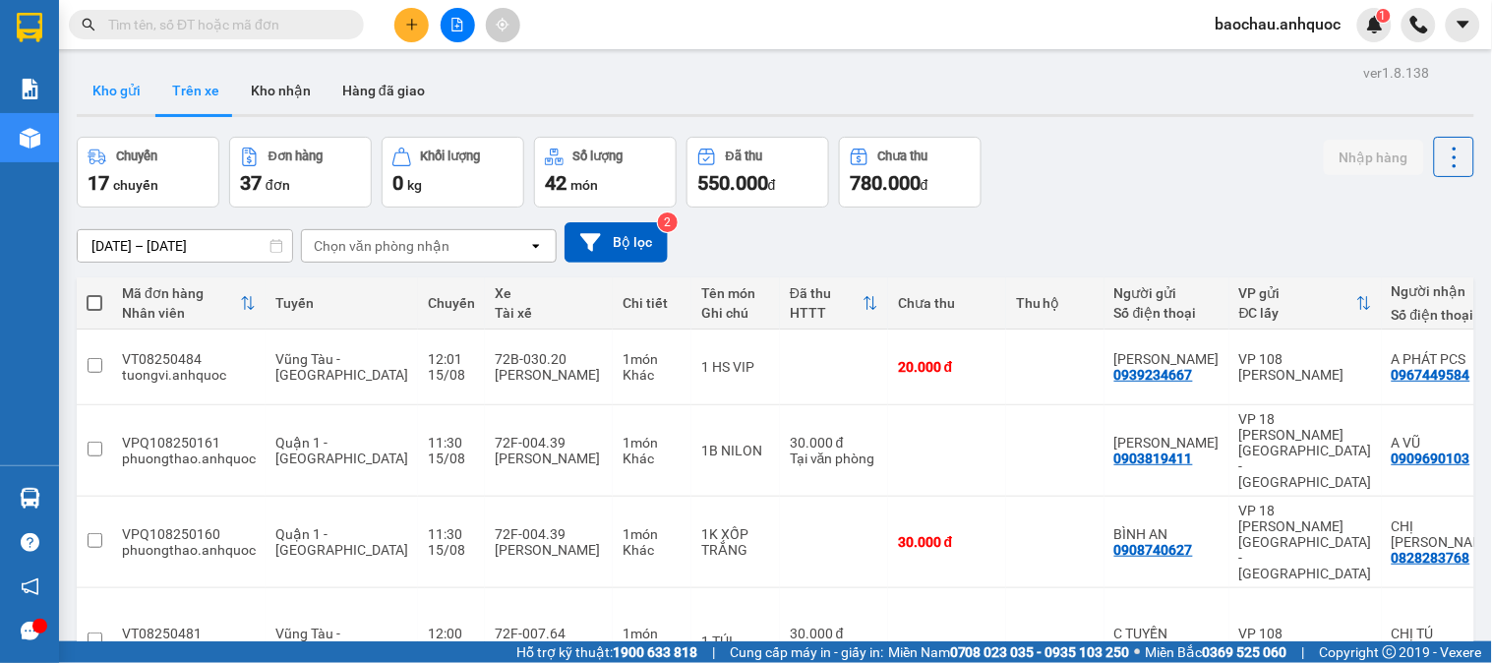
click at [131, 92] on button "Kho gửi" at bounding box center [117, 90] width 80 height 47
